Goal: Task Accomplishment & Management: Manage account settings

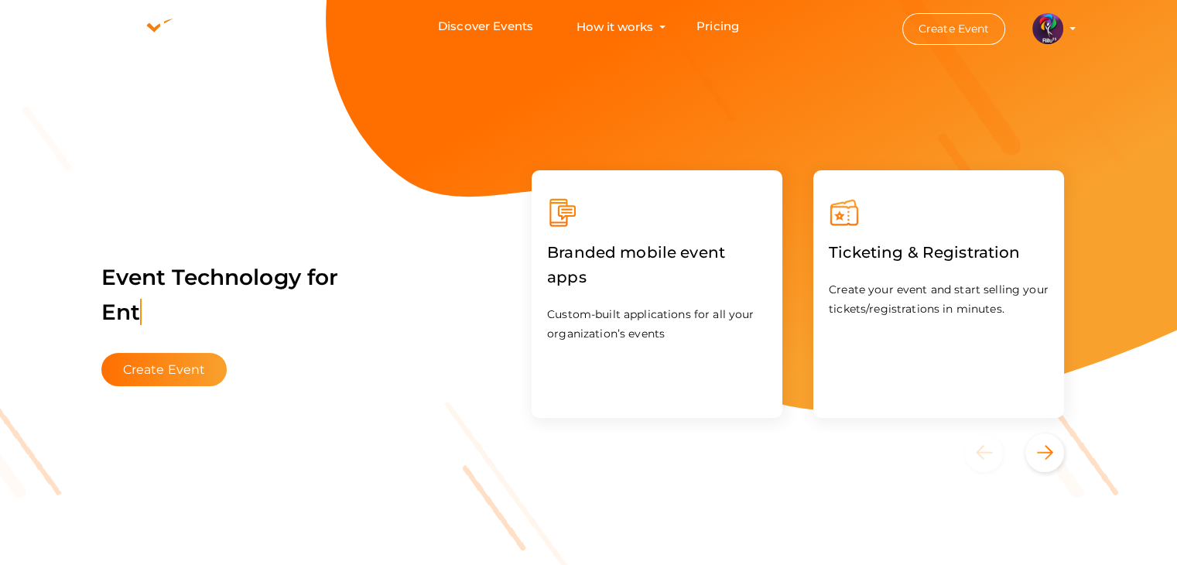
click at [1043, 29] on img at bounding box center [1047, 28] width 31 height 31
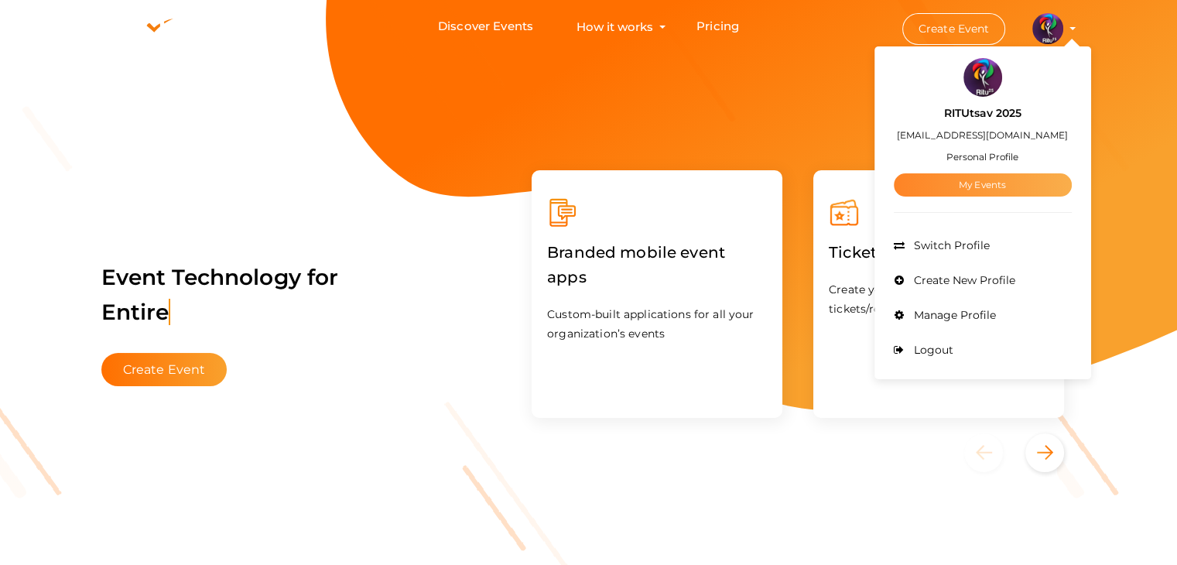
click at [968, 190] on link "My Events" at bounding box center [983, 184] width 178 height 23
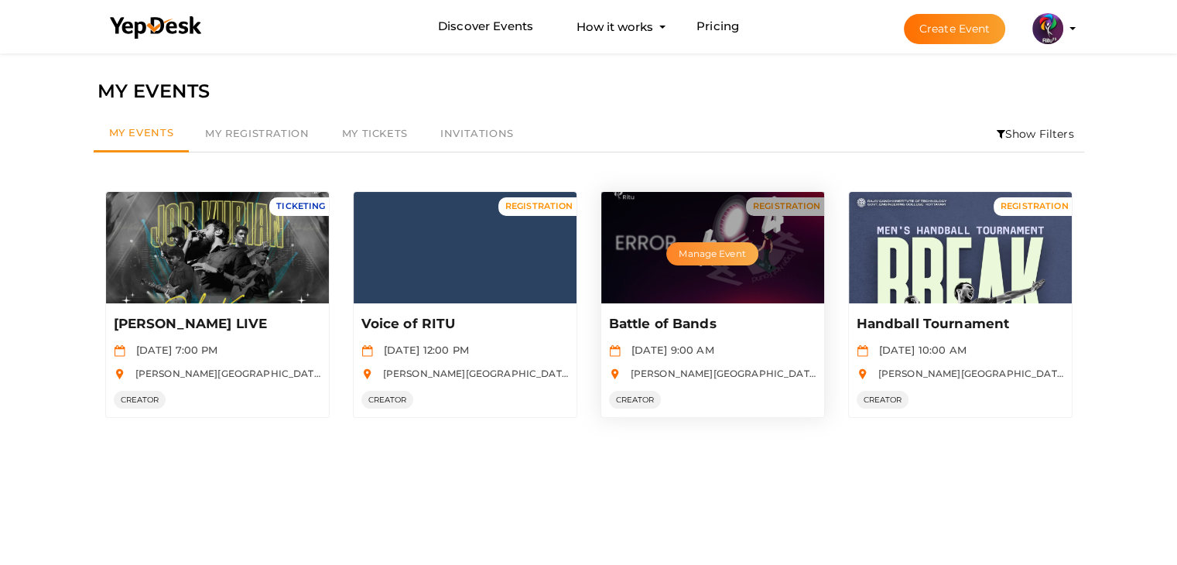
click at [696, 251] on button "Manage Event" at bounding box center [711, 253] width 91 height 23
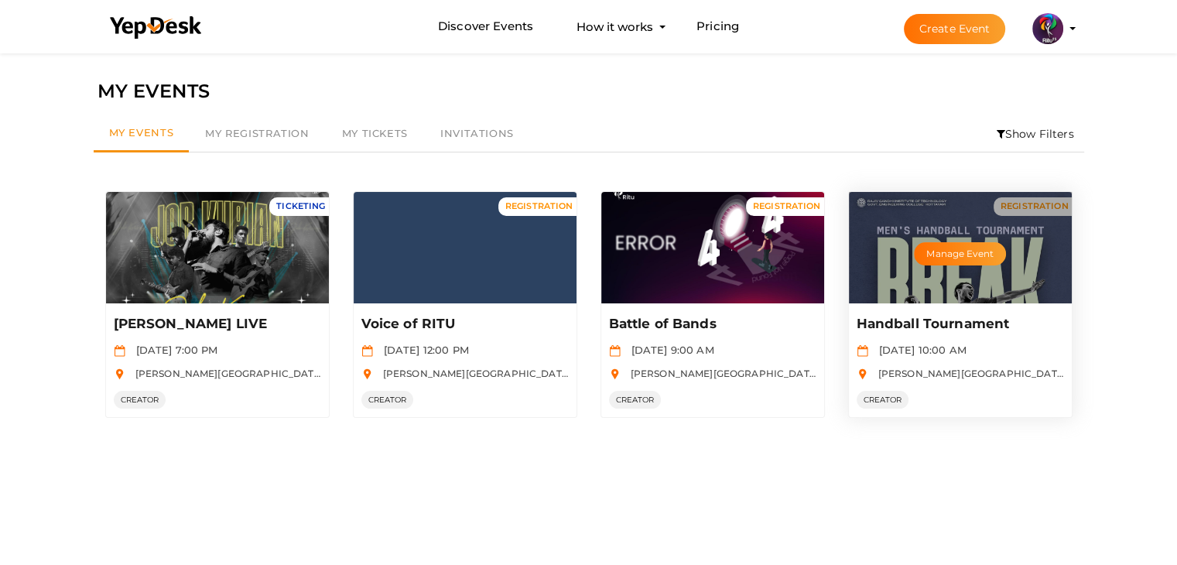
click at [944, 323] on p "Handball Tournament" at bounding box center [959, 324] width 204 height 19
click at [959, 254] on button "Manage Event" at bounding box center [959, 253] width 91 height 23
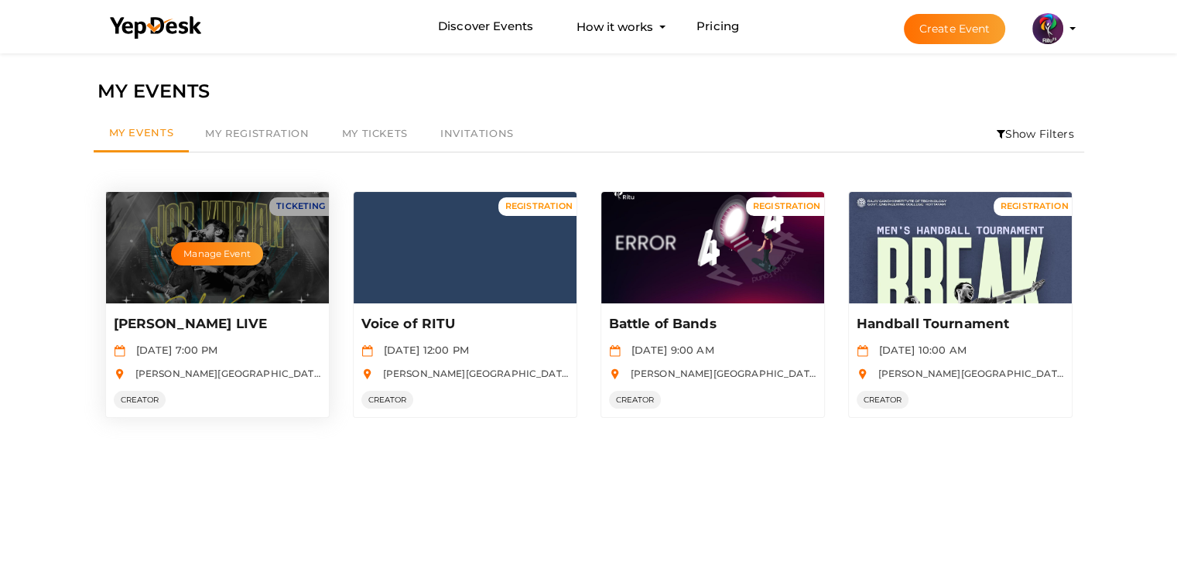
click at [221, 323] on p "[PERSON_NAME] LIVE" at bounding box center [216, 324] width 204 height 19
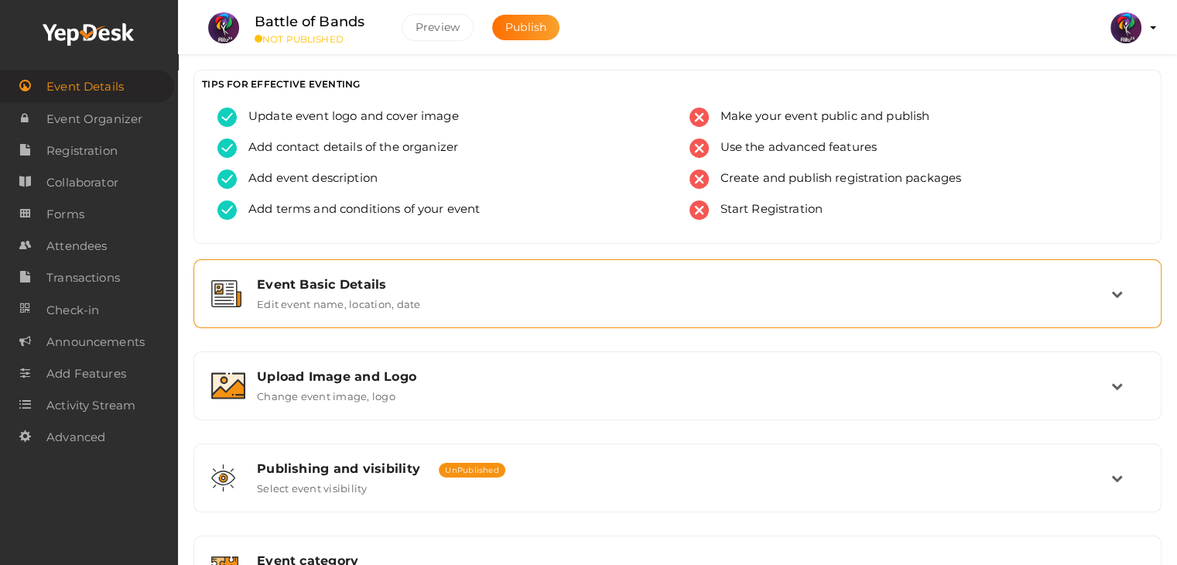
scroll to position [261, 0]
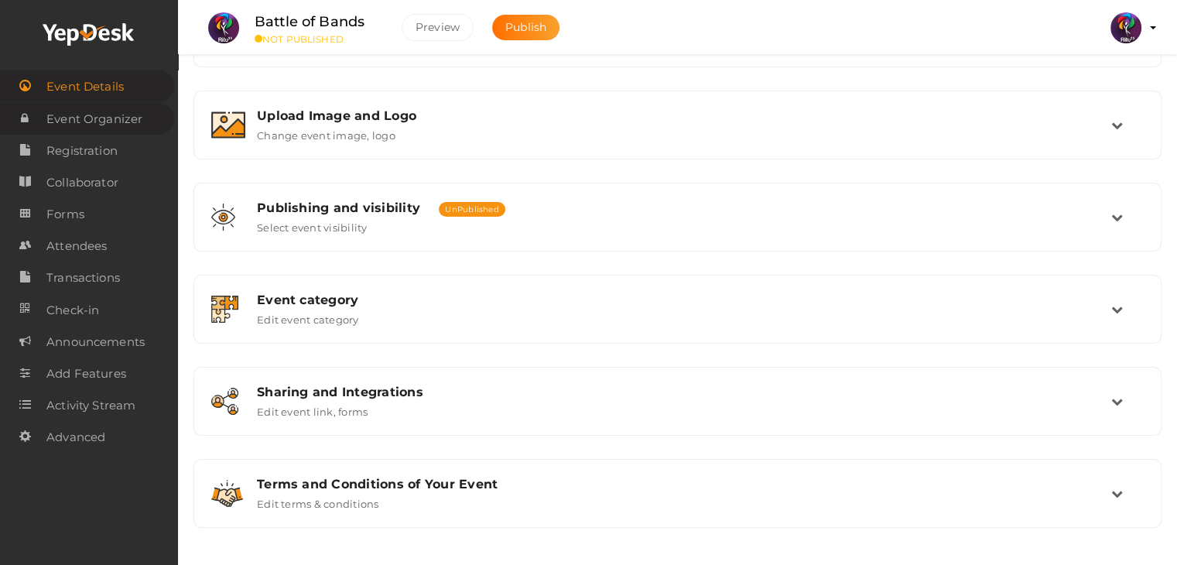
click at [91, 132] on span "Event Organizer" at bounding box center [94, 119] width 96 height 31
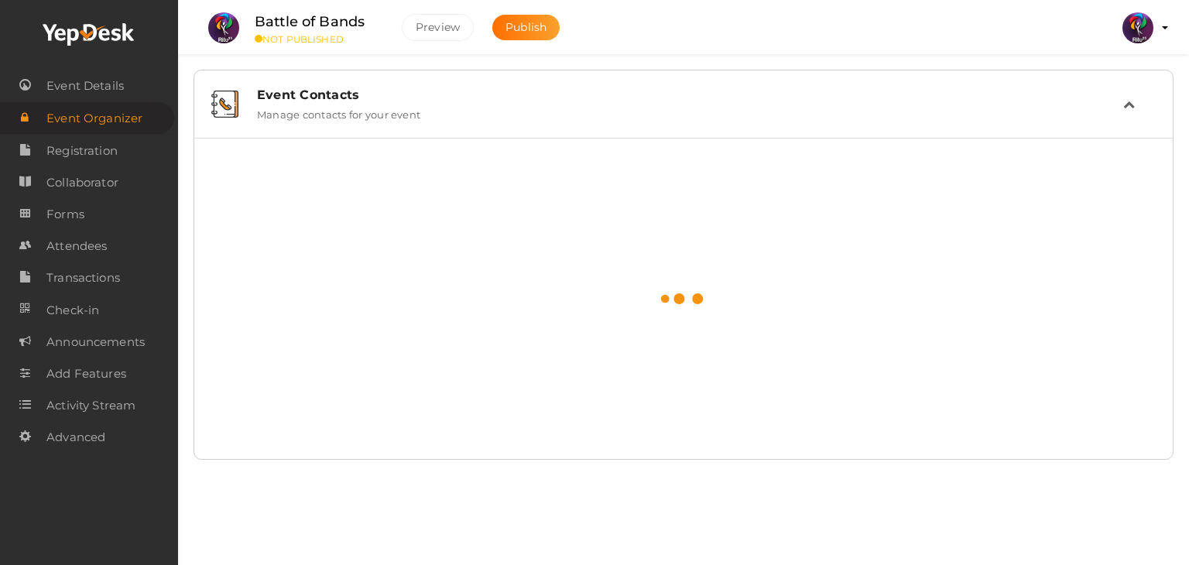
click at [91, 144] on span "Registration" at bounding box center [81, 150] width 71 height 31
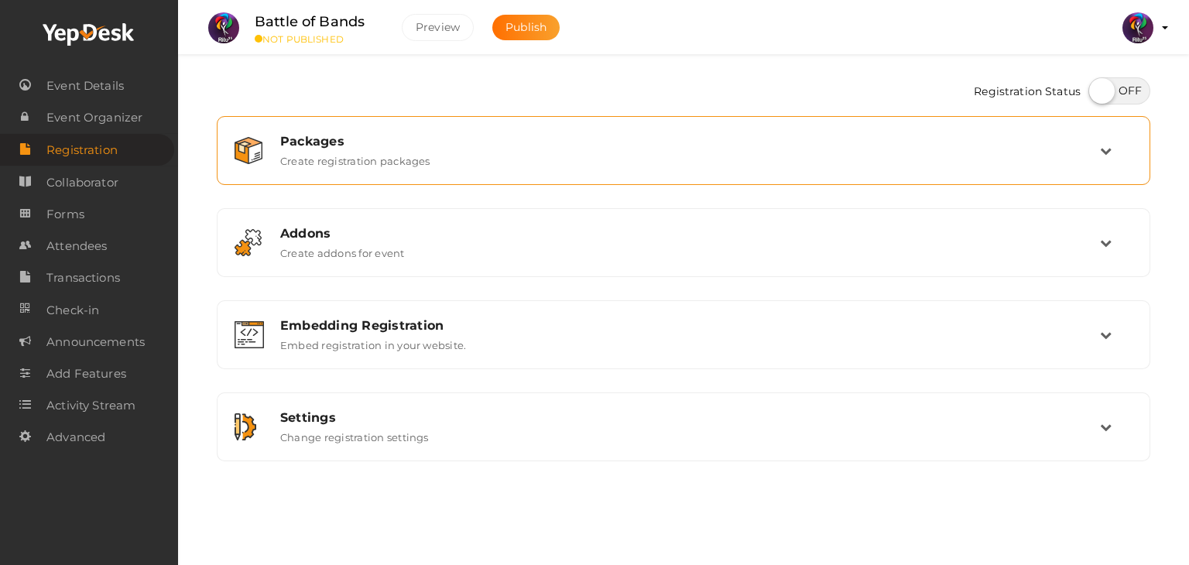
click at [520, 142] on div "Packages" at bounding box center [690, 141] width 820 height 15
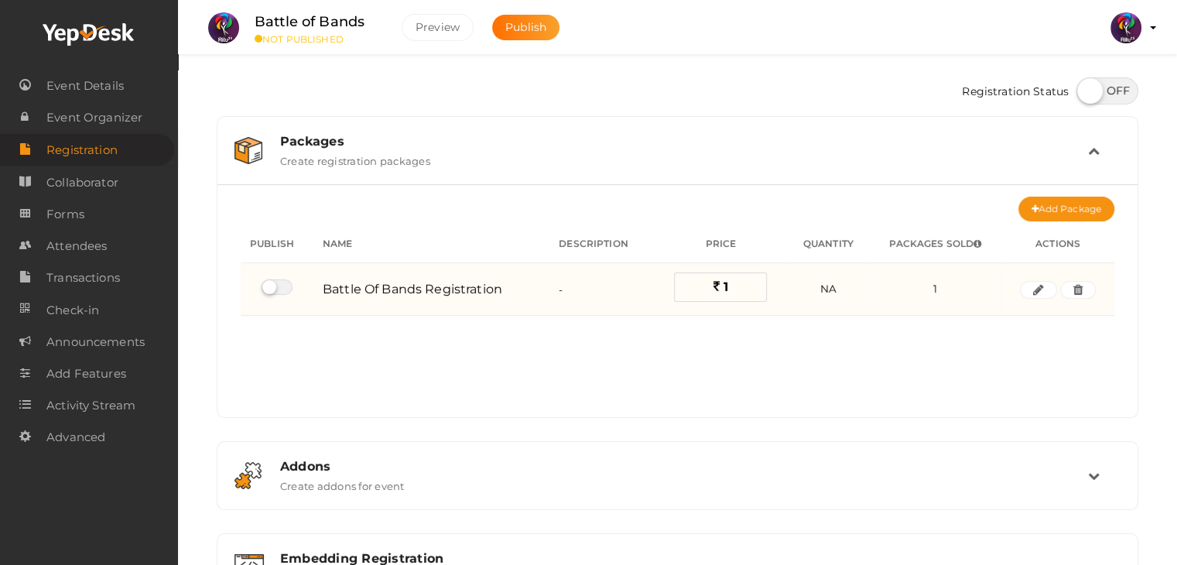
click at [733, 289] on label "1" at bounding box center [720, 286] width 93 height 29
click at [1034, 290] on icon "button" at bounding box center [1038, 290] width 11 height 9
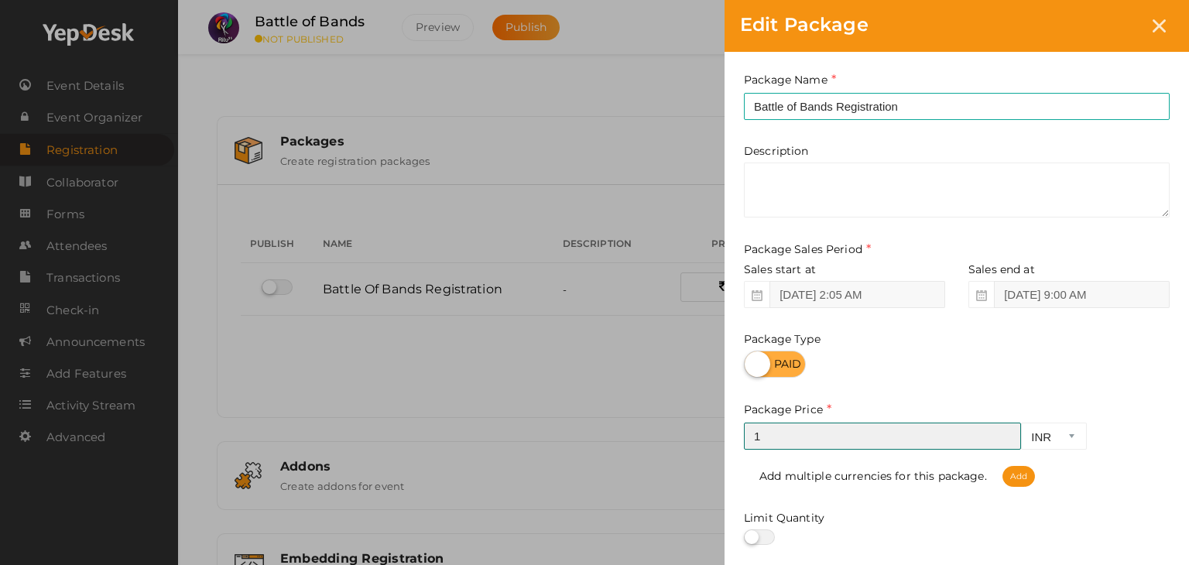
click at [808, 449] on input "1" at bounding box center [882, 436] width 277 height 27
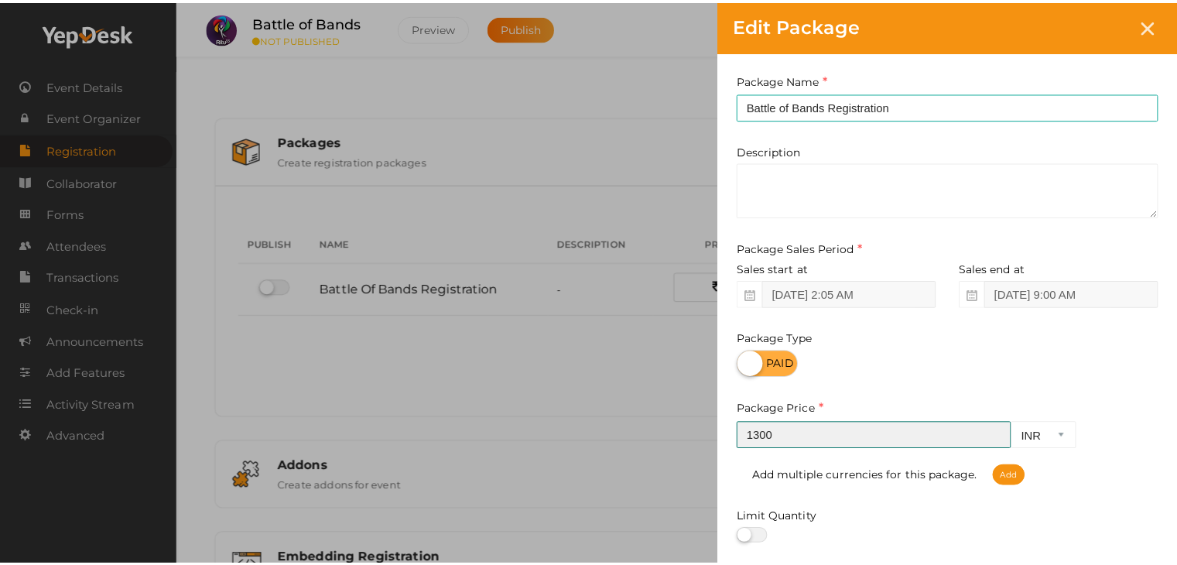
scroll to position [192, 0]
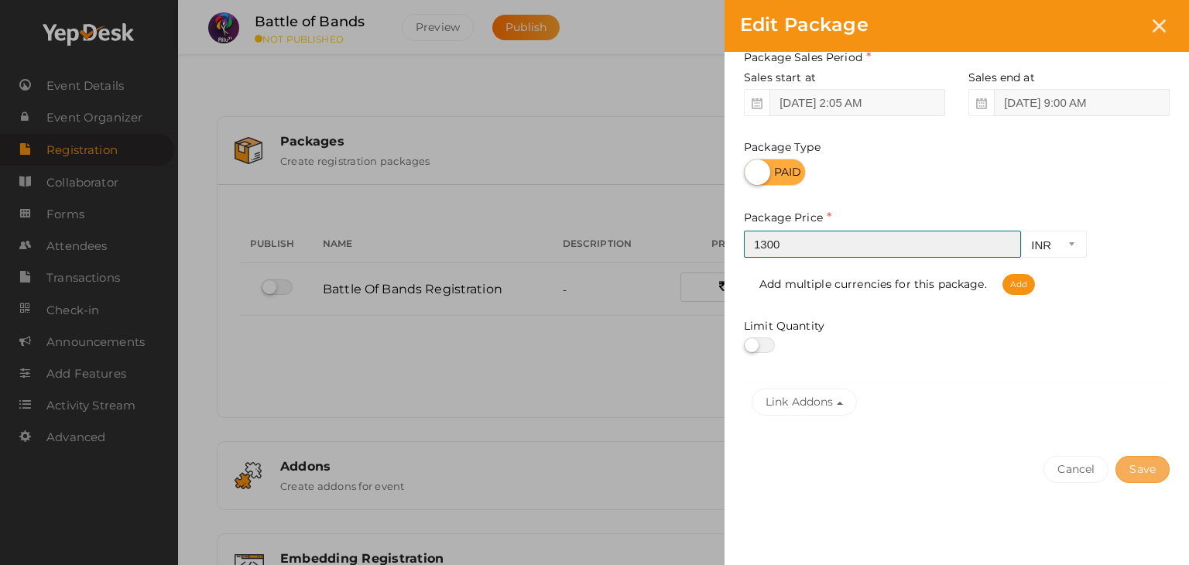
type input "1300"
click at [1161, 469] on button "Save" at bounding box center [1142, 469] width 54 height 27
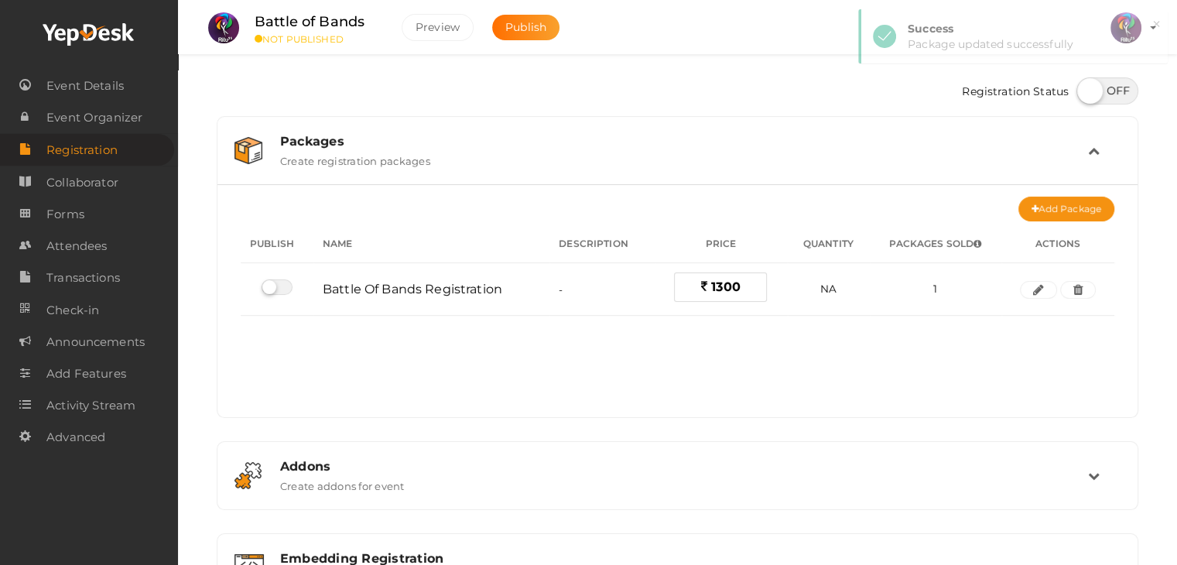
click at [1113, 96] on label at bounding box center [1107, 90] width 62 height 27
click at [1087, 91] on input "checkbox" at bounding box center [1081, 85] width 10 height 10
checkbox input "true"
click at [529, 32] on span "Publish" at bounding box center [525, 27] width 41 height 14
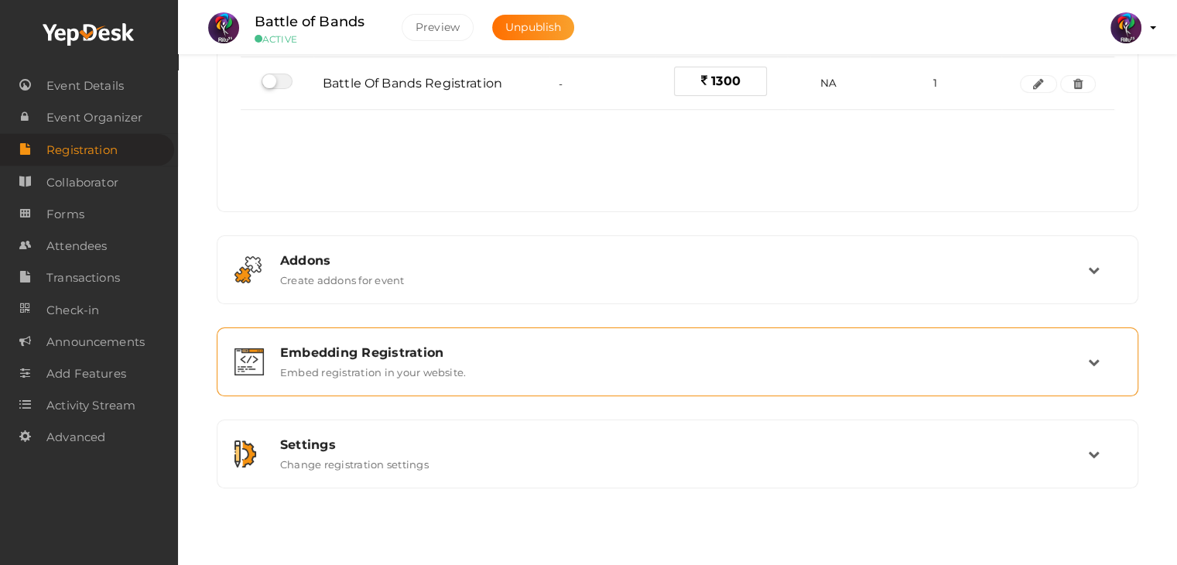
click at [555, 383] on div "Embedding Registration Embed registration in your website." at bounding box center [677, 362] width 905 height 52
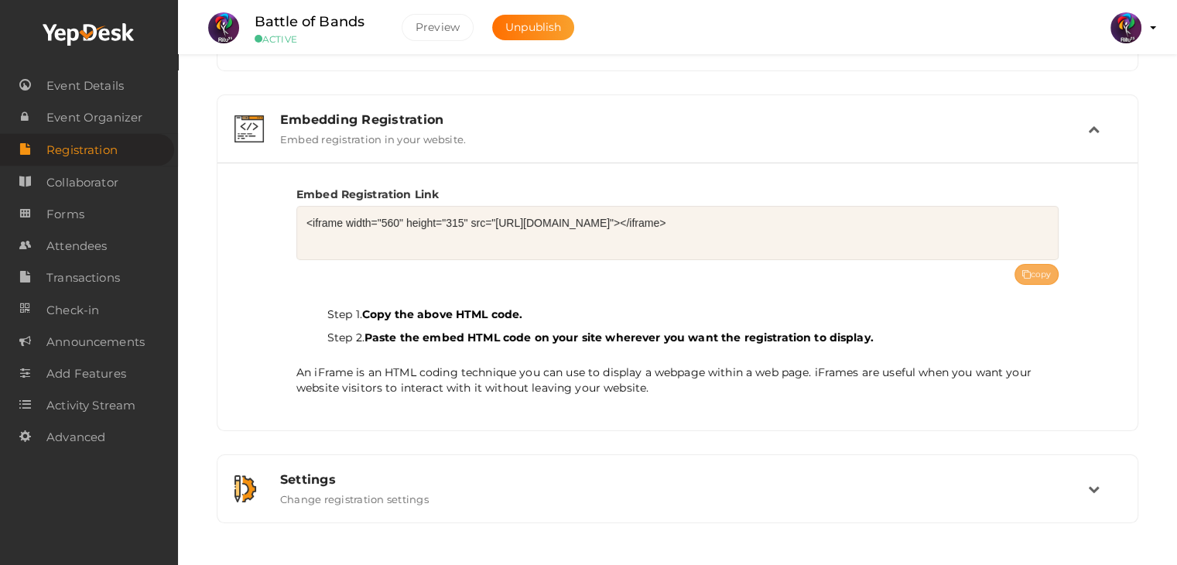
click at [1043, 274] on button "copy" at bounding box center [1037, 274] width 45 height 21
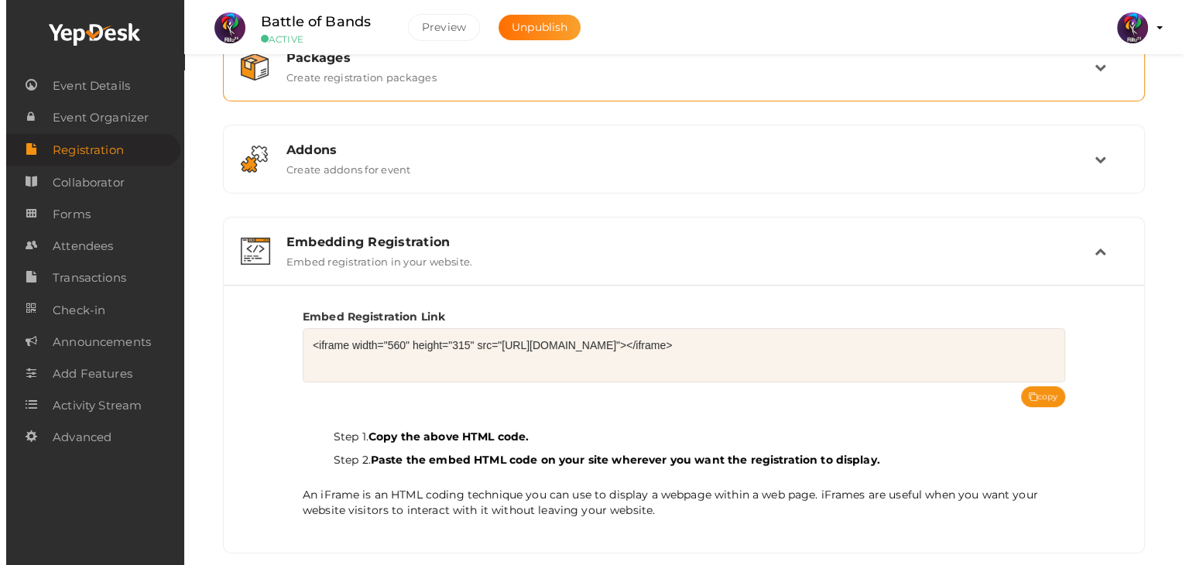
scroll to position [0, 0]
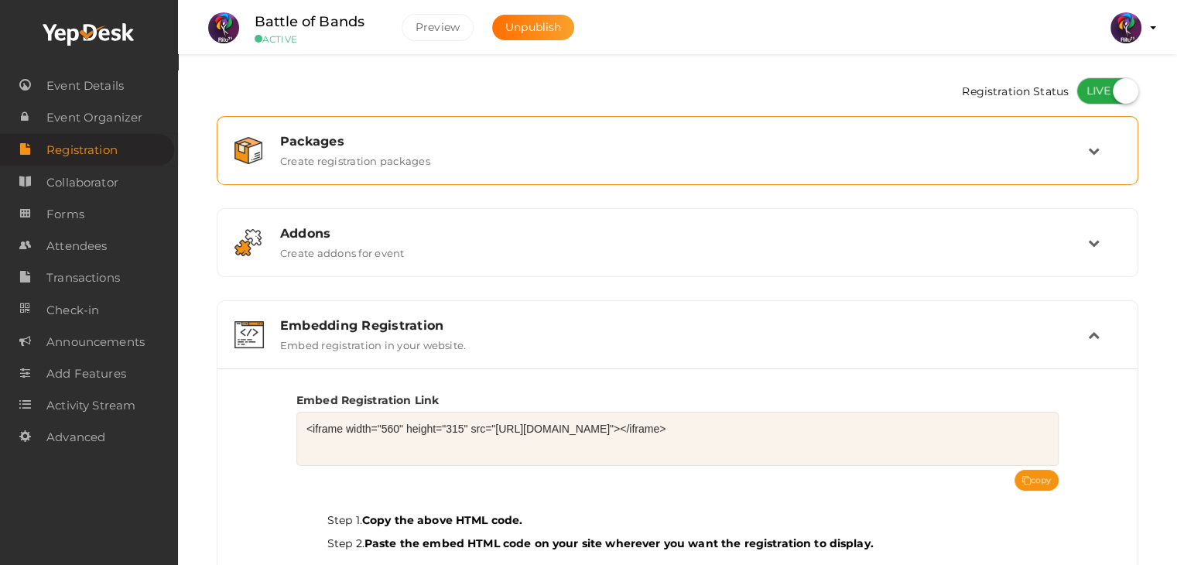
click at [972, 144] on div "Packages" at bounding box center [684, 141] width 808 height 15
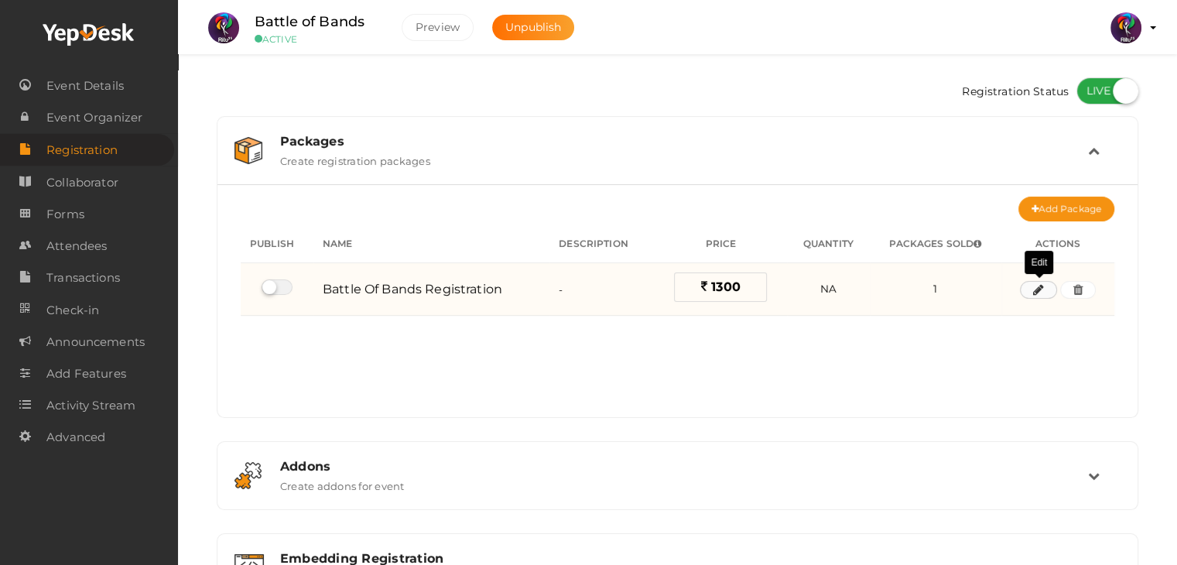
click at [1034, 293] on icon "button" at bounding box center [1038, 290] width 11 height 9
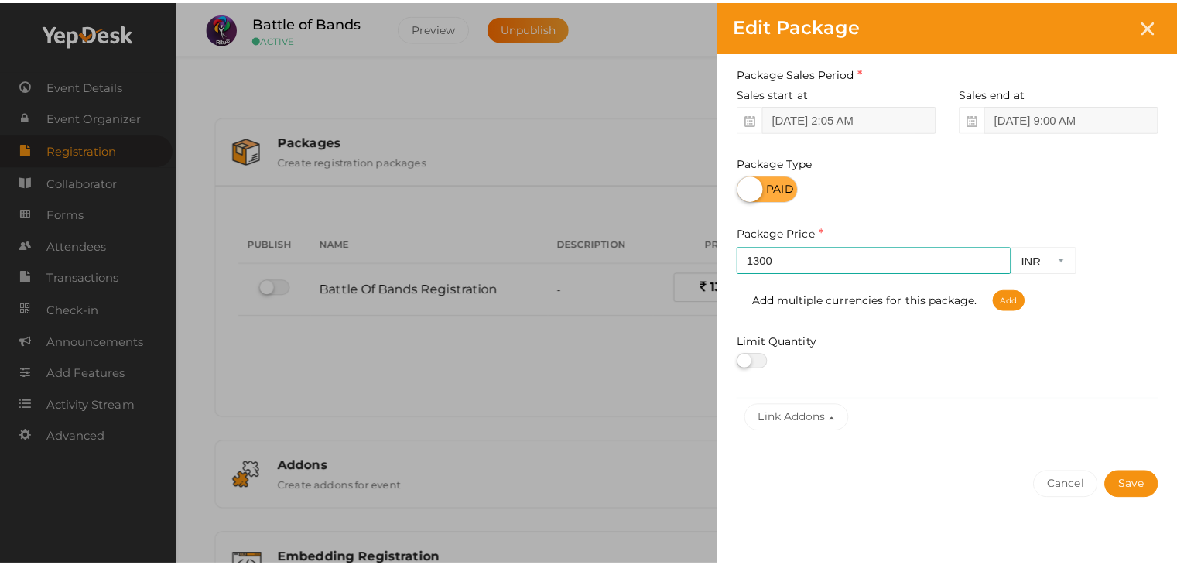
scroll to position [186, 0]
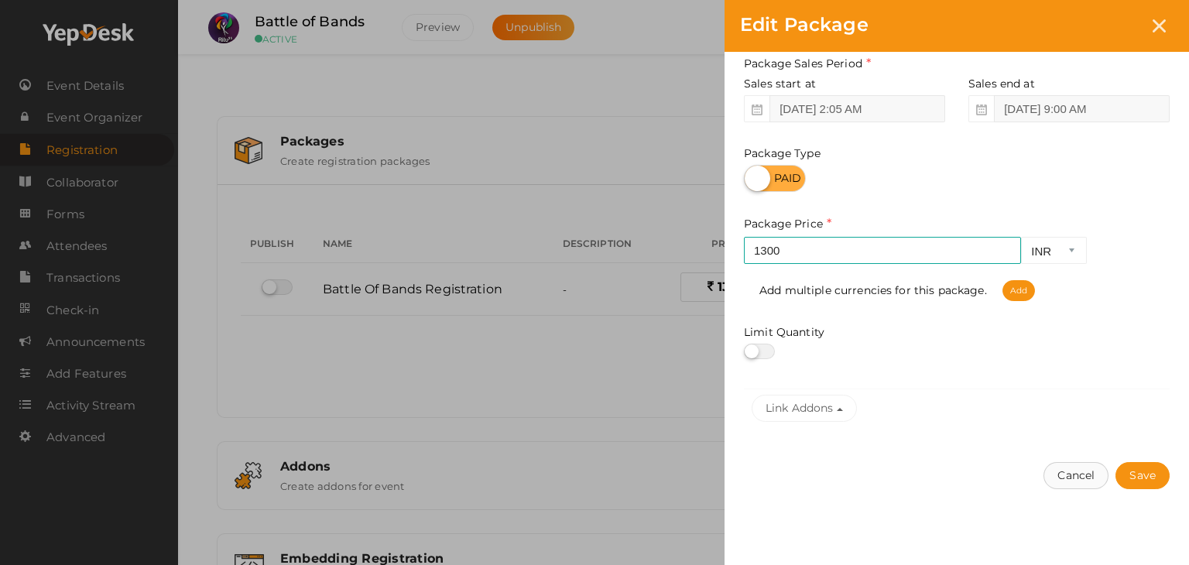
click at [1089, 463] on button "Cancel" at bounding box center [1075, 475] width 65 height 27
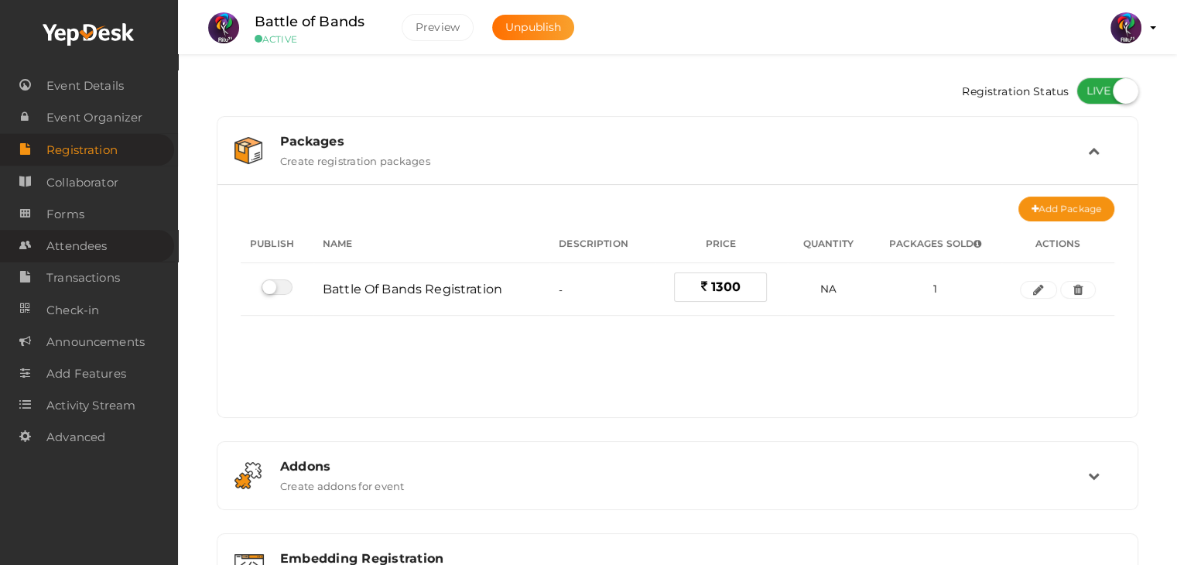
click at [121, 245] on link "Attendees" at bounding box center [87, 246] width 174 height 32
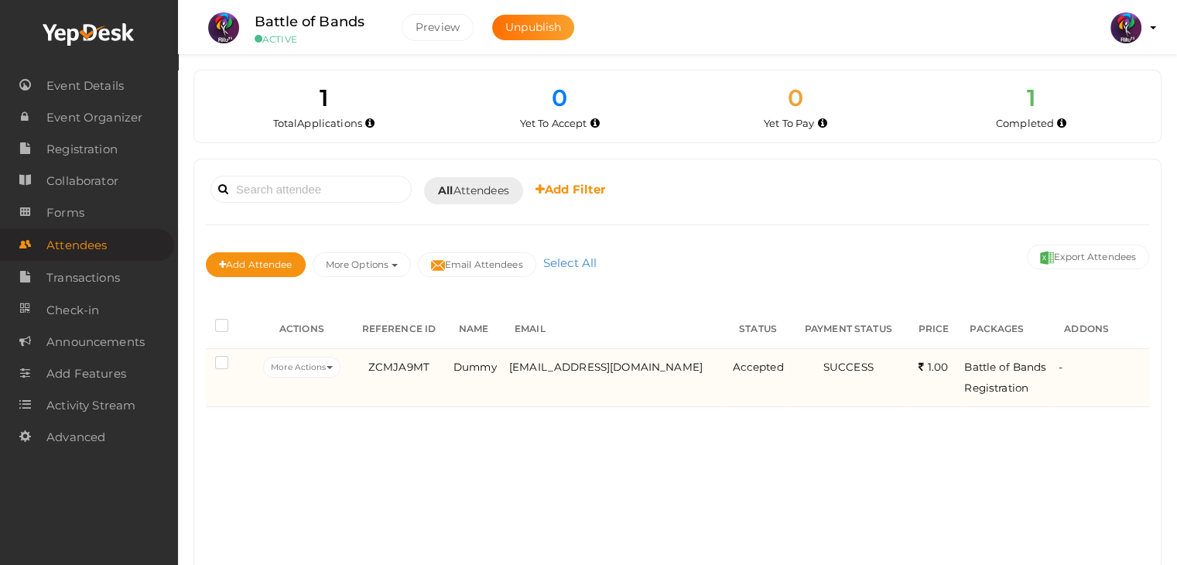
click at [219, 364] on label at bounding box center [224, 364] width 19 height 15
click at [200, 360] on input "checkbox" at bounding box center [200, 360] width 0 height 0
click at [318, 357] on button "More Actions" at bounding box center [301, 367] width 77 height 21
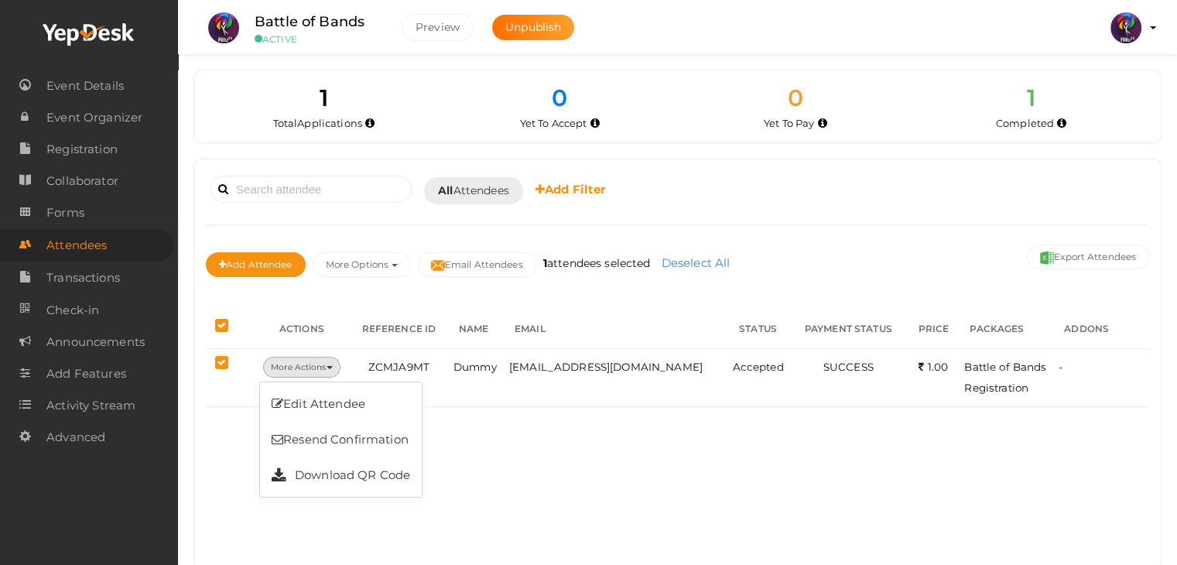
click at [498, 472] on div "Booked for Today Today Tomorrow This Week Custom Date All Attendees All Yet to …" at bounding box center [677, 364] width 967 height 410
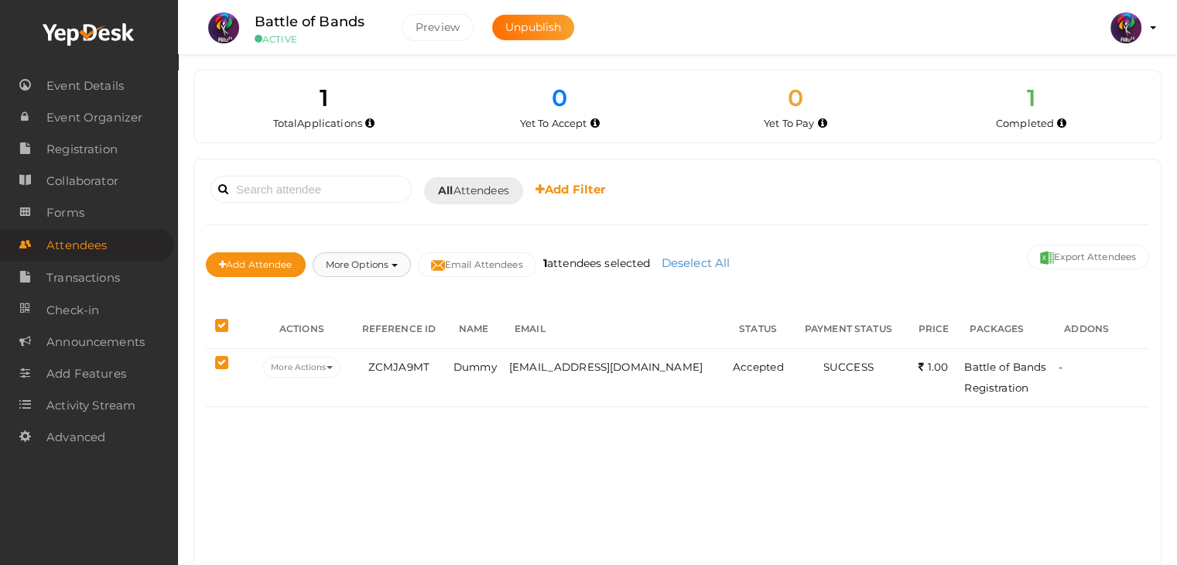
click at [399, 268] on button "More Options" at bounding box center [362, 264] width 98 height 25
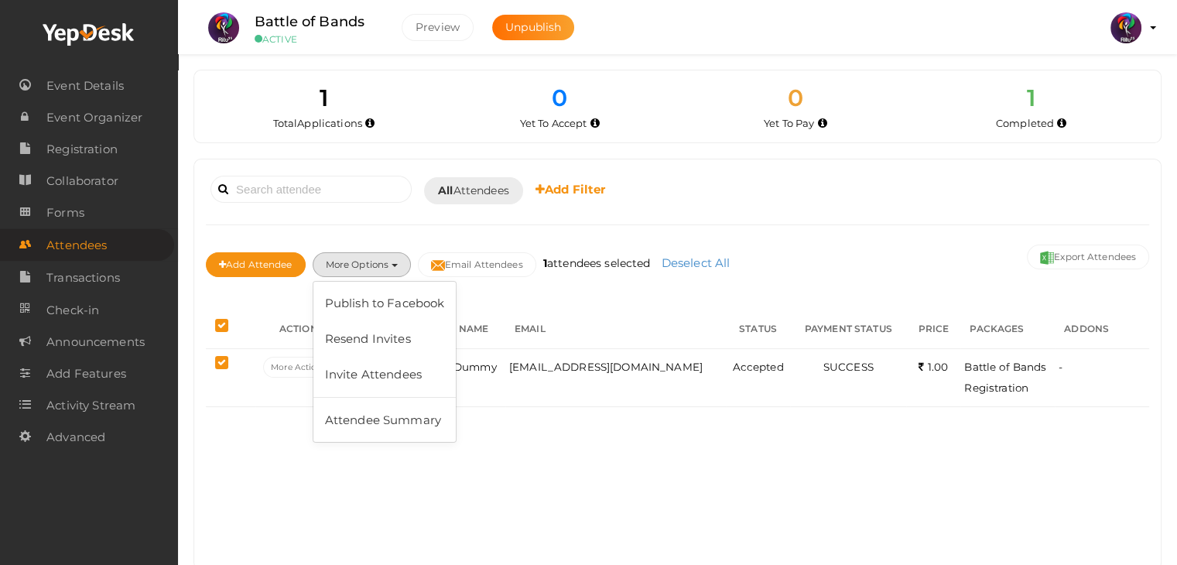
click at [622, 422] on div "Booked for Today Today Tomorrow This Week Custom Date All Attendees All Yet to …" at bounding box center [677, 364] width 967 height 410
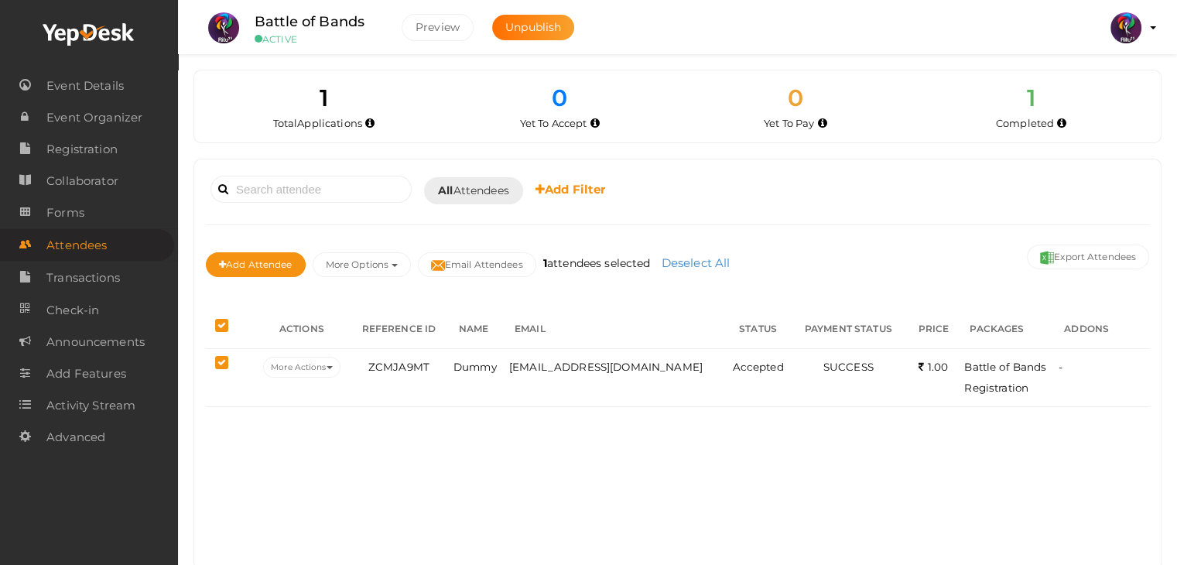
scroll to position [36, 0]
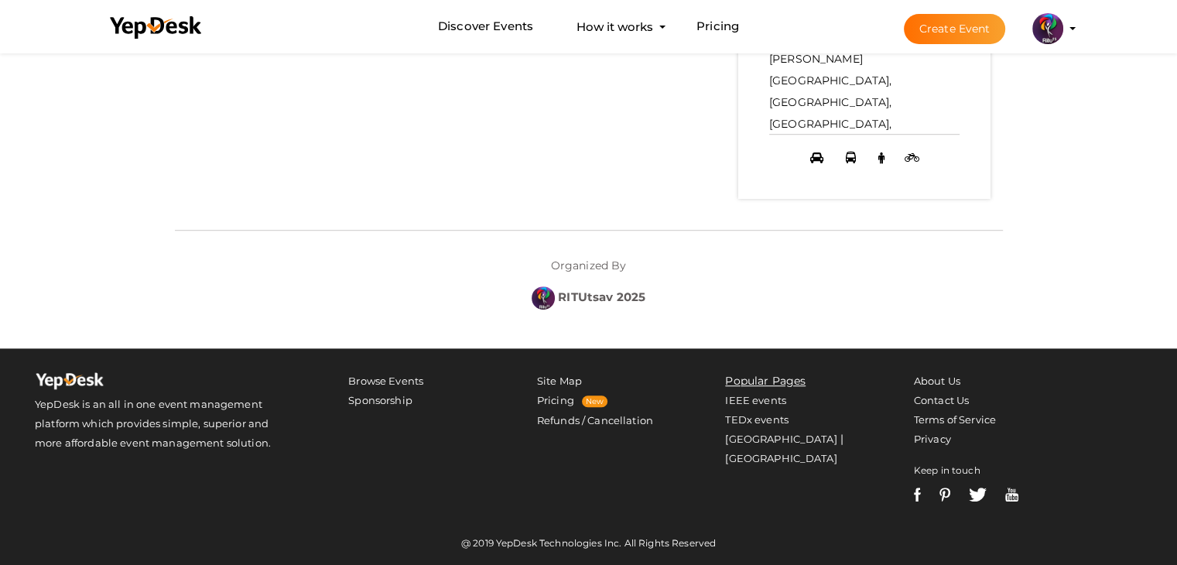
scroll to position [987, 0]
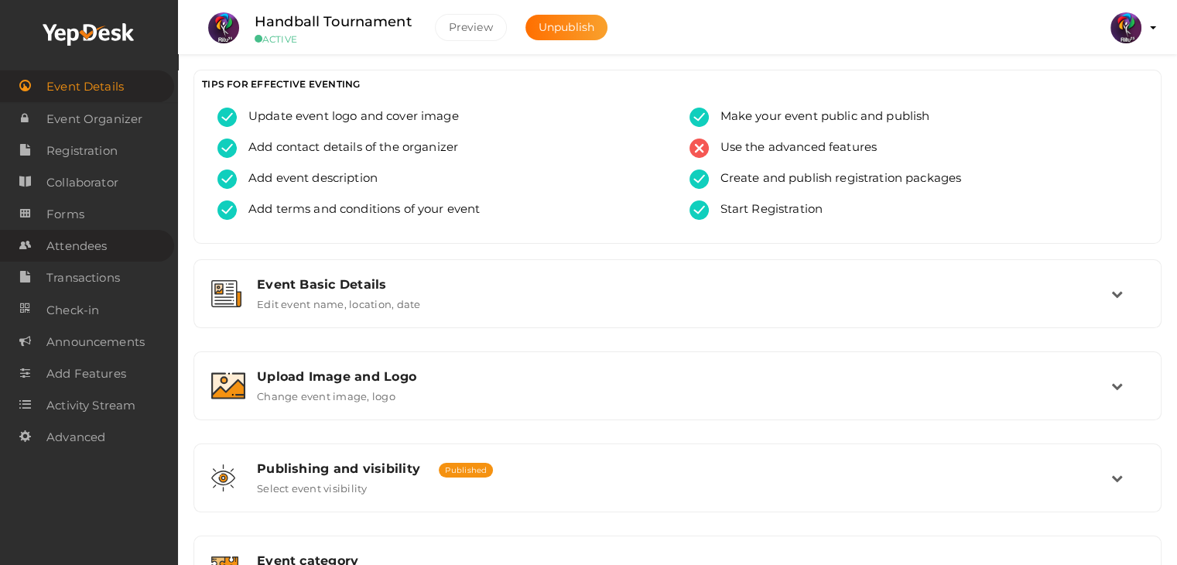
click at [102, 247] on span "Attendees" at bounding box center [76, 246] width 60 height 31
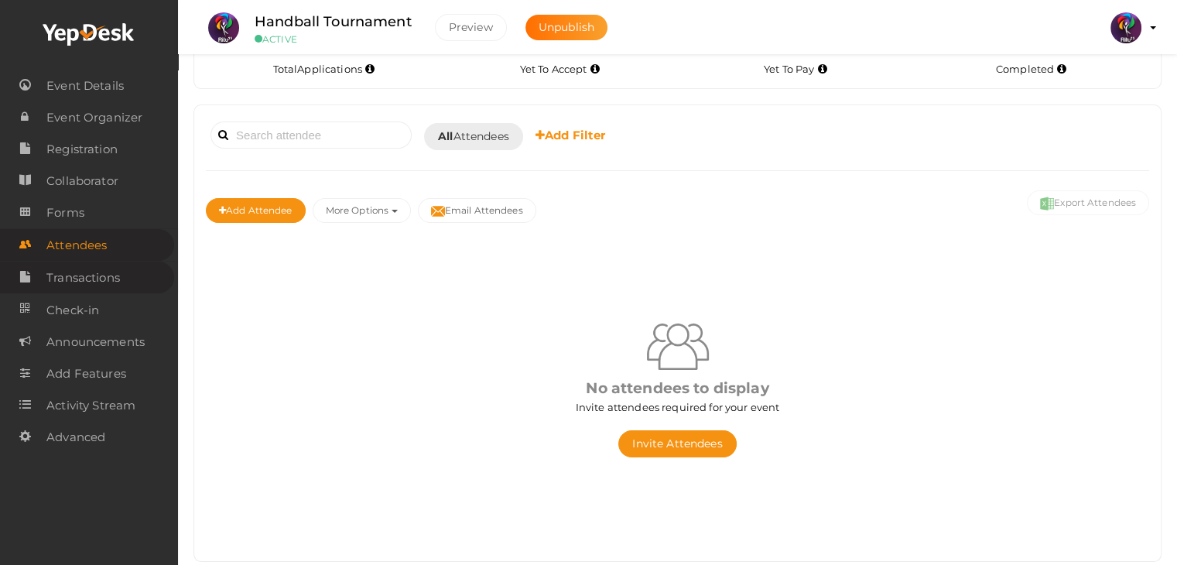
scroll to position [56, 0]
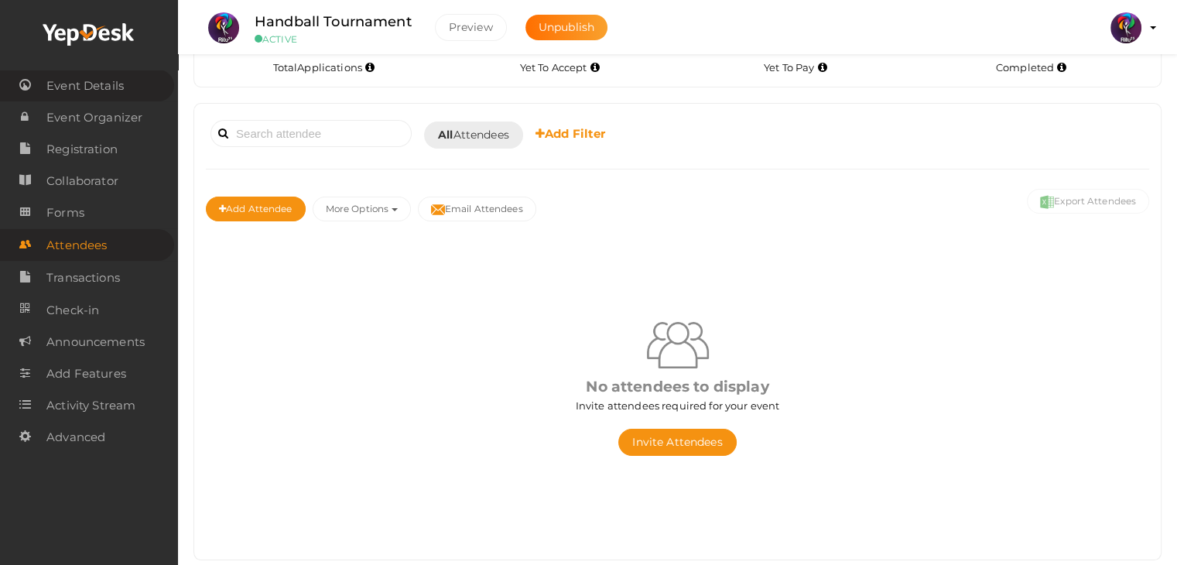
click at [97, 92] on span "Event Details" at bounding box center [84, 85] width 77 height 31
